Goal: Task Accomplishment & Management: Complete application form

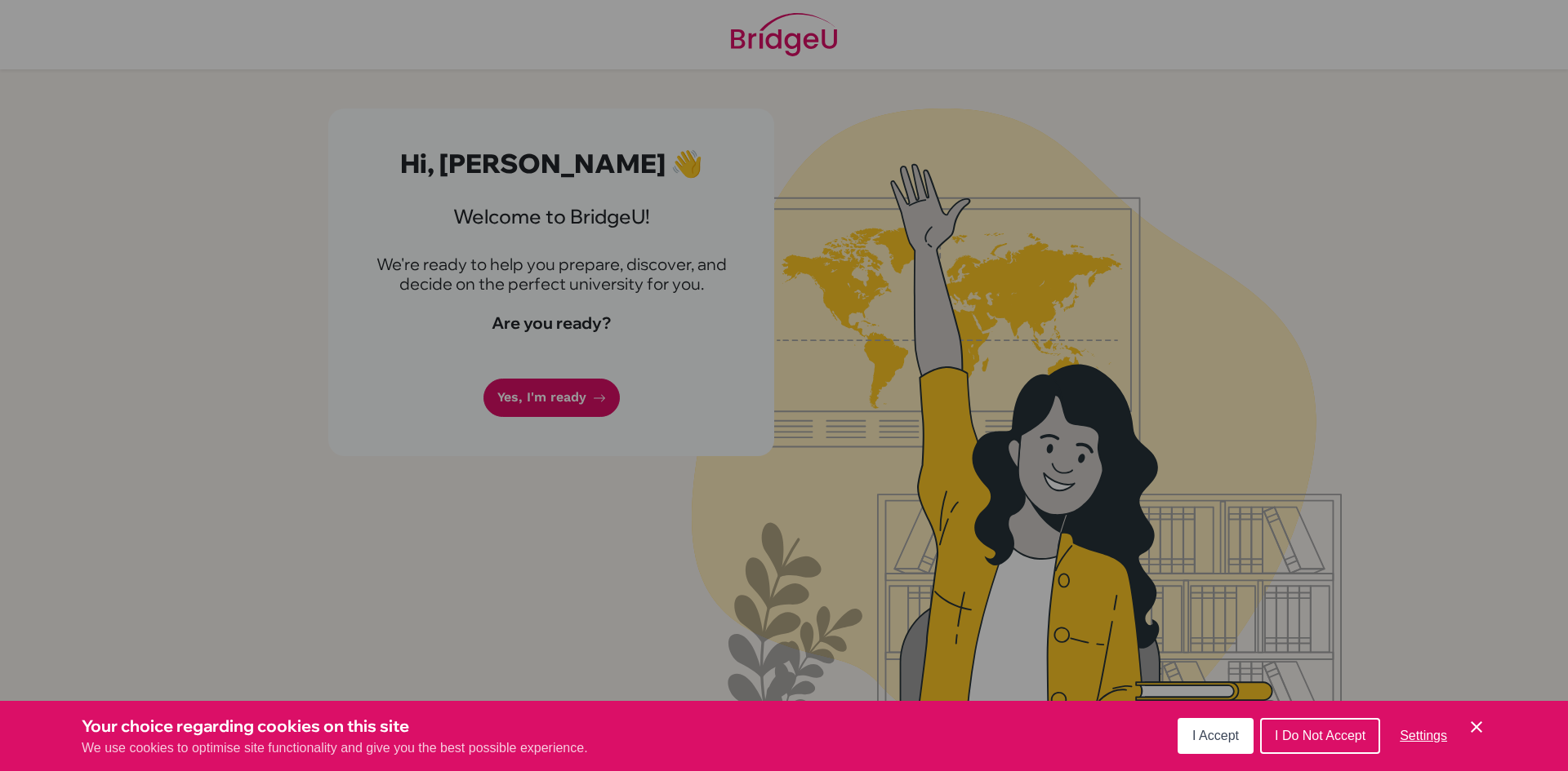
click at [492, 420] on div "Cookie Preferences" at bounding box center [784, 386] width 1568 height 771
click at [538, 401] on div "Cookie Preferences" at bounding box center [784, 386] width 1568 height 771
click at [1235, 735] on span "I Accept" at bounding box center [1215, 735] width 47 height 13
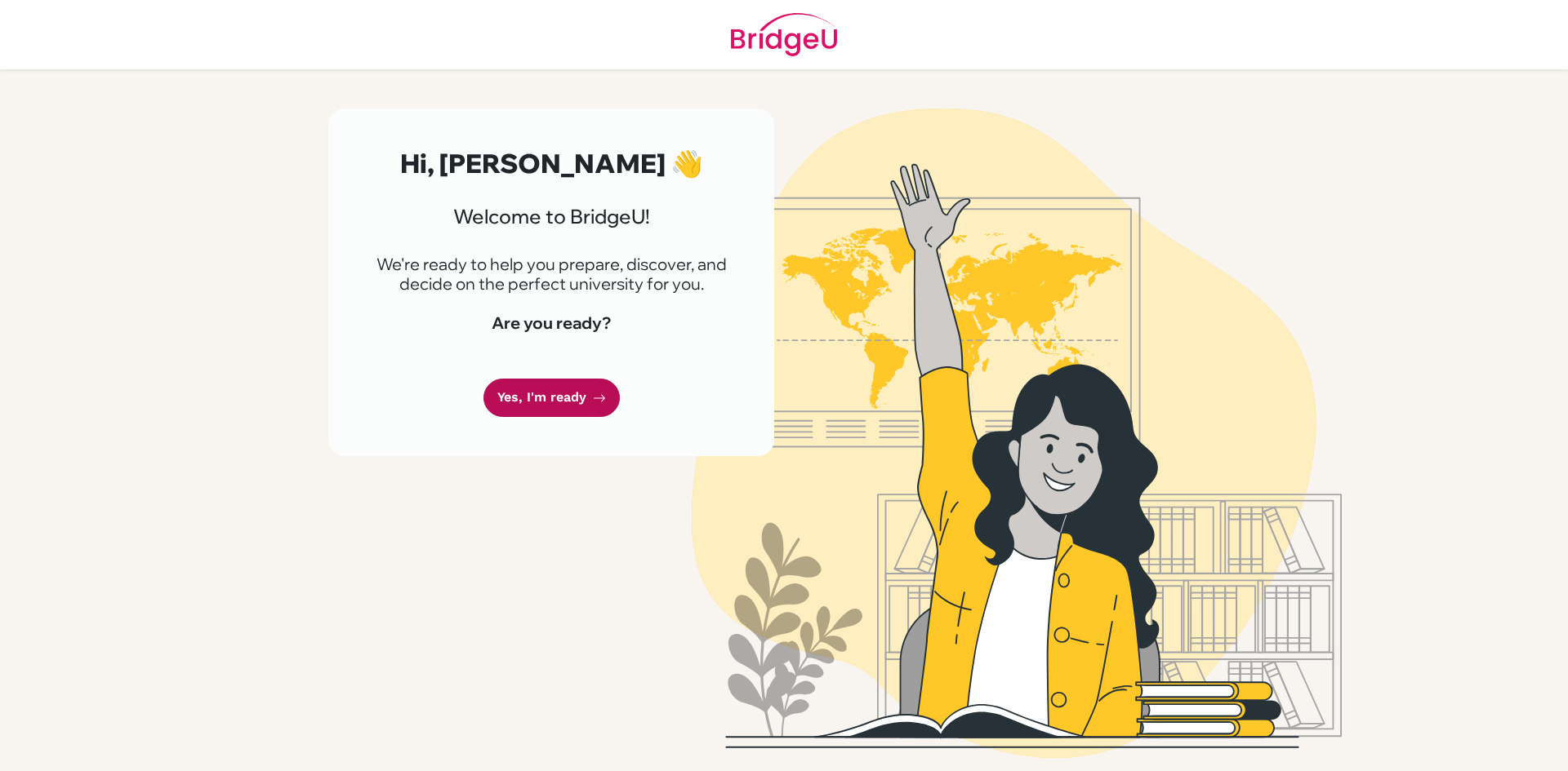
click at [524, 403] on link "Yes, I'm ready" at bounding box center [552, 397] width 136 height 39
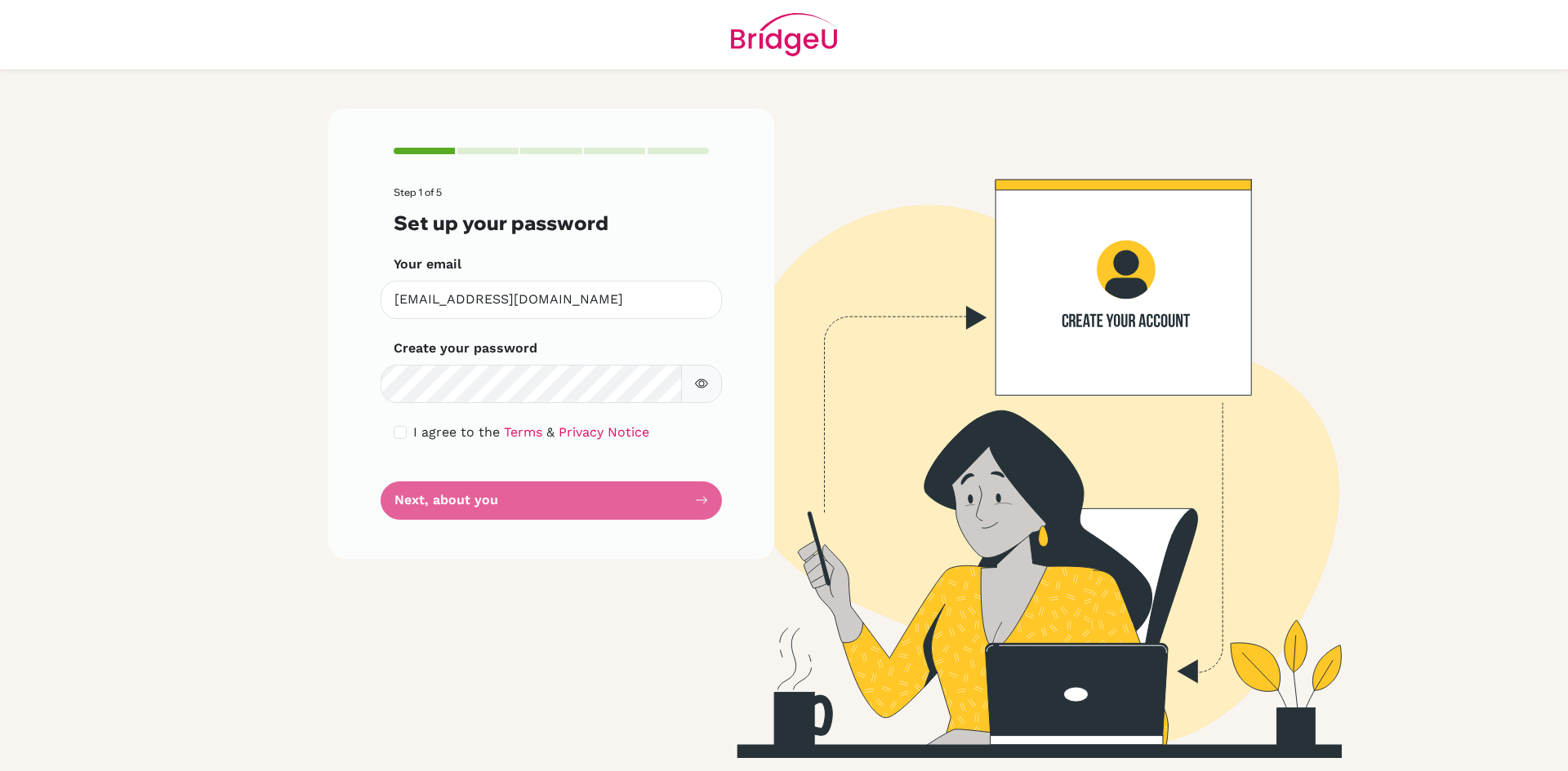
click at [402, 498] on form "Step 1 of 5 Set up your password Your email aadidev10@trins.org Invalid email C…" at bounding box center [551, 352] width 315 height 333
click at [421, 498] on form "Step 1 of 5 Set up your password Your email aadidev10@trins.org Invalid email C…" at bounding box center [551, 352] width 315 height 333
click at [442, 431] on span "I agree to the" at bounding box center [457, 431] width 87 height 15
click at [416, 431] on span "I agree to the" at bounding box center [457, 431] width 87 height 15
click at [396, 436] on input "checkbox" at bounding box center [400, 432] width 13 height 13
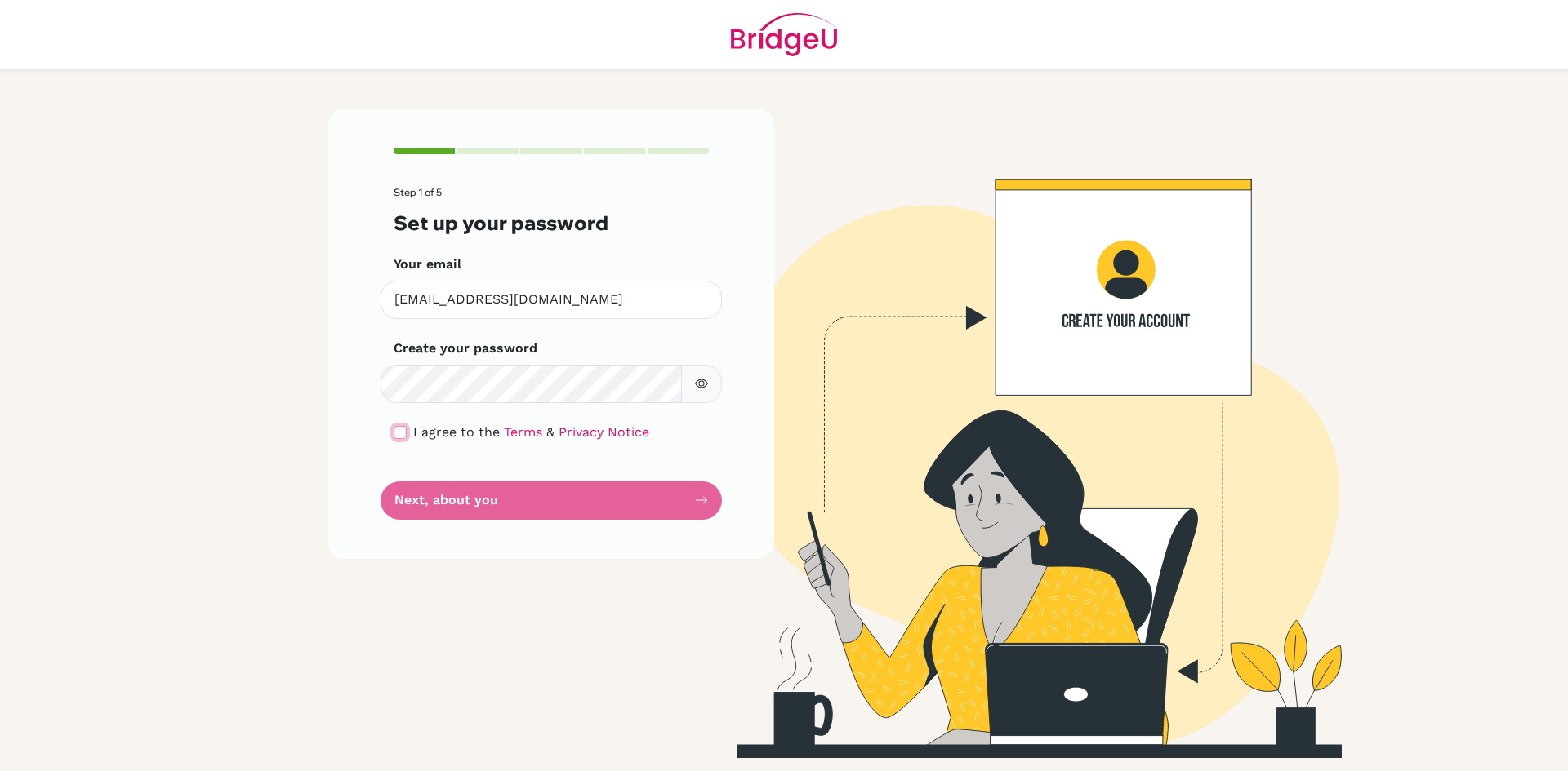
checkbox input "true"
click at [423, 507] on button "Next, about you" at bounding box center [551, 500] width 342 height 39
